Goal: Find contact information: Find contact information

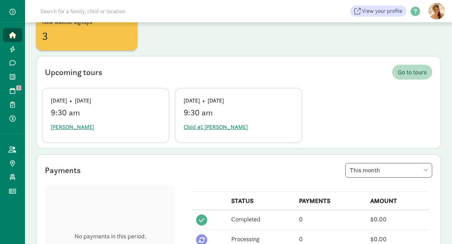
scroll to position [76, 0]
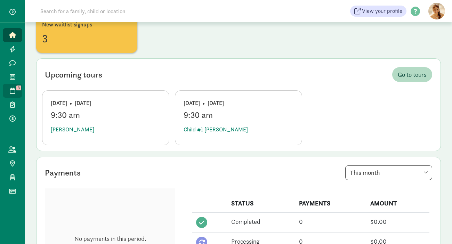
click at [17, 90] on link "Tours 3" at bounding box center [12, 91] width 19 height 14
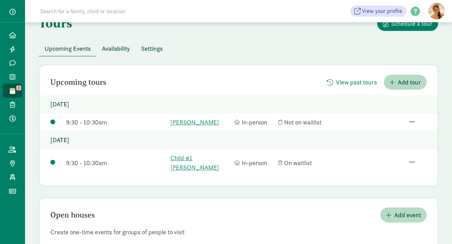
scroll to position [44, 0]
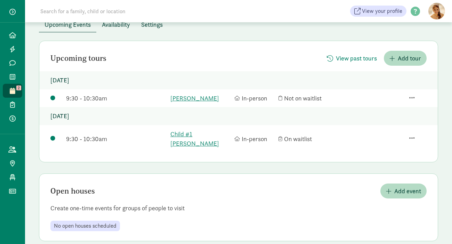
click at [119, 28] on span "Availability" at bounding box center [116, 24] width 28 height 9
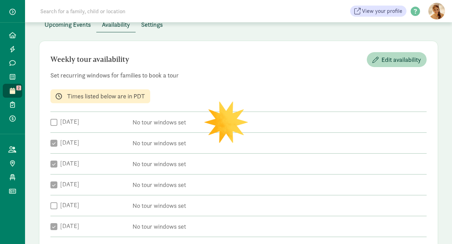
checkbox input "true"
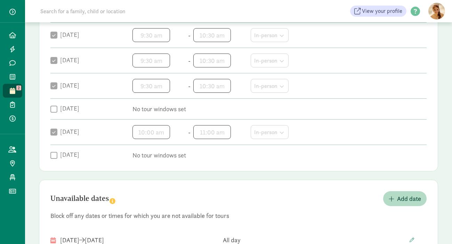
scroll to position [183, 0]
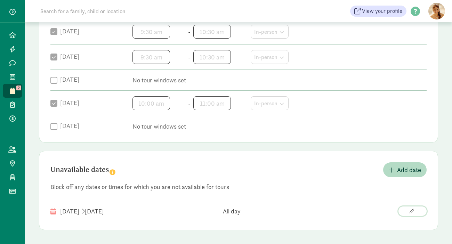
click at [412, 209] on span "button" at bounding box center [411, 211] width 5 height 5
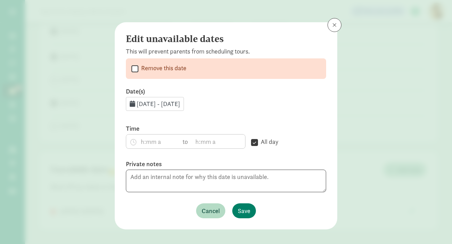
click at [180, 104] on span "Aug 23, 2025 - Sep 6, 2025" at bounding box center [157, 104] width 43 height 8
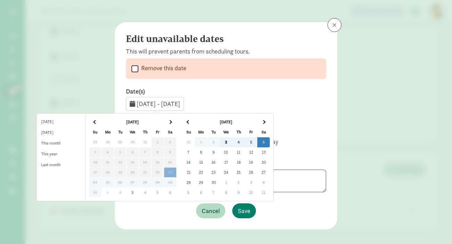
click at [220, 153] on td "9" at bounding box center [213, 152] width 13 height 10
click at [232, 139] on td "3" at bounding box center [226, 142] width 13 height 10
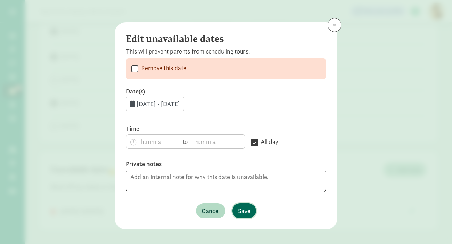
click at [246, 211] on span "Save" at bounding box center [244, 210] width 13 height 9
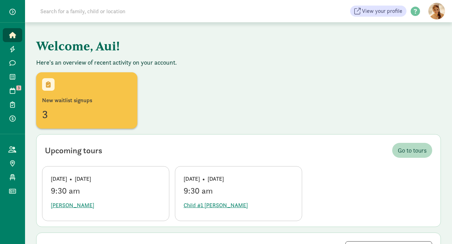
scroll to position [76, 0]
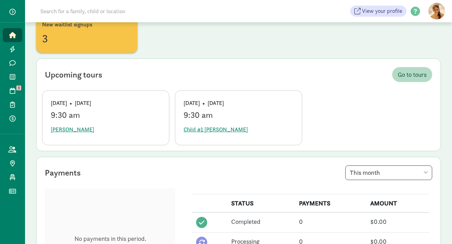
click at [69, 3] on div "View your profile HELP CENTER Welcome to the Kinside Help Center! Click the lin…" at bounding box center [238, 11] width 427 height 22
click at [68, 11] on input at bounding box center [133, 11] width 195 height 14
paste input "Jennie Amaral"
drag, startPoint x: 158, startPoint y: 20, endPoint x: 54, endPoint y: 11, distance: 104.2
click at [54, 11] on div "Jennie Amaral View your profile HELP CENTER Welcome to the Kinside Help Center!…" at bounding box center [238, 11] width 427 height 22
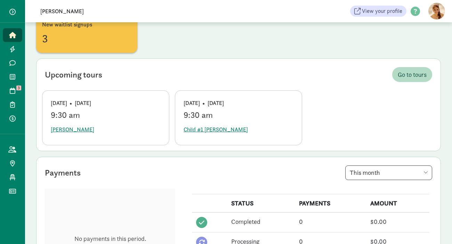
drag, startPoint x: 84, startPoint y: 13, endPoint x: 27, endPoint y: 11, distance: 56.6
click at [27, 11] on div "Jennie Amaral View your profile HELP CENTER Welcome to the Kinside Help Center!…" at bounding box center [238, 11] width 427 height 22
paste input "Chris Fortenbach"
type input "Chris Fortenbach"
click at [14, 34] on icon at bounding box center [12, 35] width 7 height 6
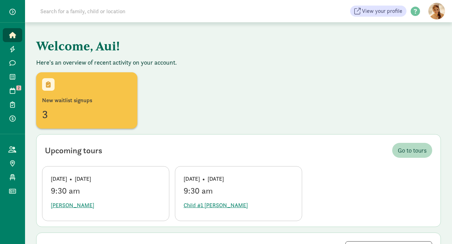
click at [115, 15] on input at bounding box center [133, 11] width 195 height 14
paste input "[PERSON_NAME]"
drag, startPoint x: 106, startPoint y: 7, endPoint x: 22, endPoint y: 6, distance: 83.7
click at [22, 6] on div "Home Leads Messages Waitlist Tours 2 Enrollments Payments All families Public p…" at bounding box center [226, 11] width 452 height 22
drag, startPoint x: 87, startPoint y: 10, endPoint x: 35, endPoint y: 10, distance: 52.1
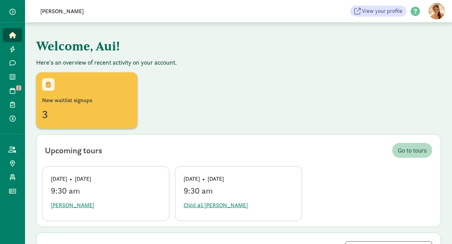
click at [35, 10] on span "Chris Fortenbach" at bounding box center [129, 11] width 203 height 14
paste input "Jennie Amara"
drag, startPoint x: 159, startPoint y: 7, endPoint x: 56, endPoint y: 6, distance: 103.2
click at [56, 6] on input "Jennie Amara" at bounding box center [133, 11] width 195 height 14
drag, startPoint x: 79, startPoint y: 14, endPoint x: 21, endPoint y: 14, distance: 58.0
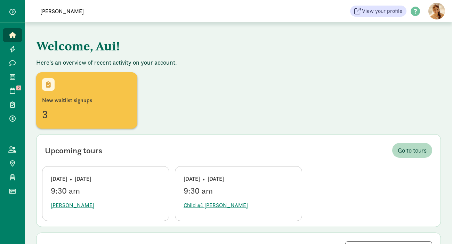
click at [21, 14] on div "Home Leads Messages Waitlist Tours 2 Enrollments Payments All families Public p…" at bounding box center [226, 11] width 452 height 22
paste input "[PERSON_NAME]"
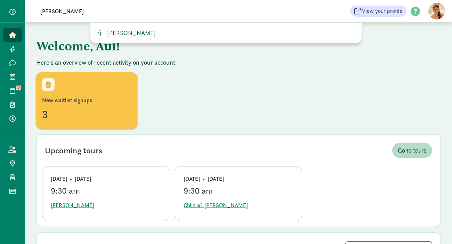
type input "[PERSON_NAME]"
click at [126, 29] on span "[PERSON_NAME]" at bounding box center [129, 33] width 51 height 8
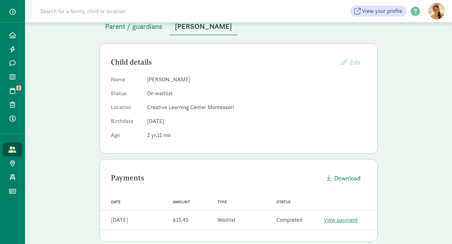
scroll to position [50, 0]
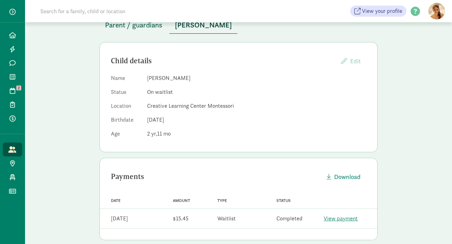
click at [141, 27] on span "Parent / guardians" at bounding box center [133, 24] width 57 height 11
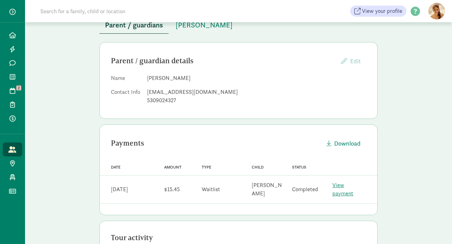
drag, startPoint x: 190, startPoint y: 78, endPoint x: 142, endPoint y: 79, distance: 47.9
click at [142, 79] on dl "Name [PERSON_NAME] Contact Info [EMAIL_ADDRESS][DOMAIN_NAME] 5309024327" at bounding box center [238, 90] width 255 height 33
copy dl "[PERSON_NAME]"
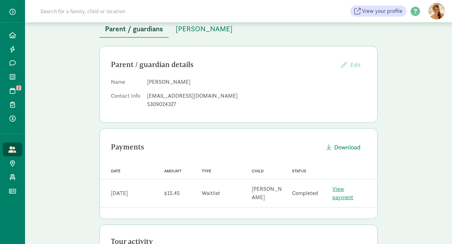
scroll to position [45, 0]
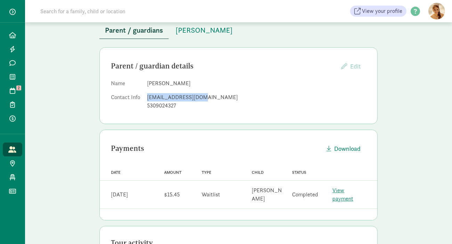
drag, startPoint x: 199, startPoint y: 98, endPoint x: 145, endPoint y: 100, distance: 53.9
click at [145, 100] on dl "Name [PERSON_NAME] Contact Info [EMAIL_ADDRESS][DOMAIN_NAME] 5309024327" at bounding box center [238, 95] width 255 height 33
copy div "[EMAIL_ADDRESS][DOMAIN_NAME]"
drag, startPoint x: 181, startPoint y: 105, endPoint x: 147, endPoint y: 106, distance: 34.4
click at [147, 106] on div "5309024327" at bounding box center [256, 105] width 219 height 8
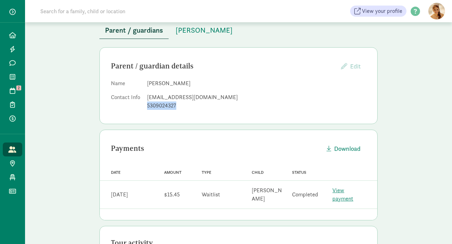
copy div "5309024327"
